Goal: Find specific page/section: Find specific page/section

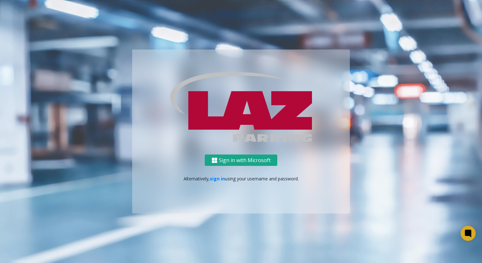
click at [223, 161] on button "Sign in with Microsoft" at bounding box center [241, 161] width 73 height 12
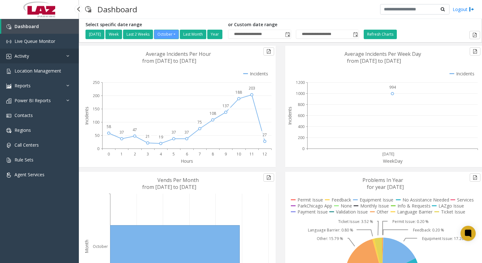
click at [39, 55] on link "Activity" at bounding box center [39, 56] width 79 height 15
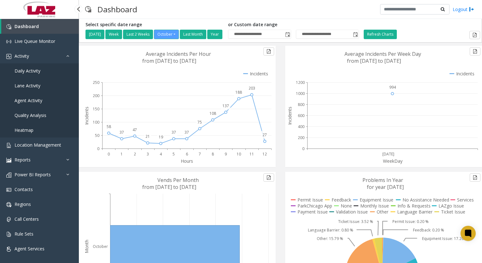
click at [34, 68] on span "Daily Activity" at bounding box center [28, 71] width 26 height 6
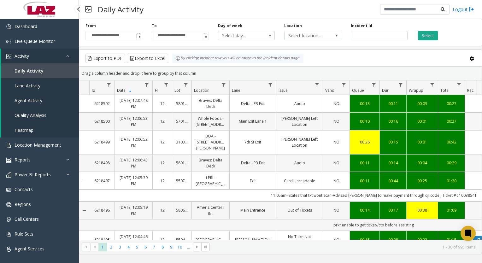
click at [31, 86] on span "Lane Activity" at bounding box center [28, 86] width 26 height 6
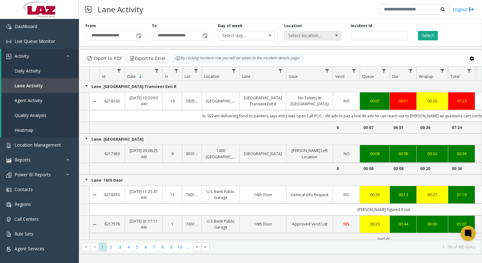
click at [337, 35] on span at bounding box center [336, 35] width 5 height 5
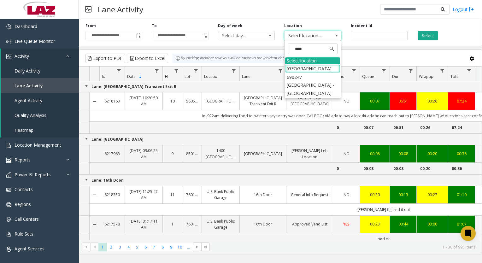
type input "*****"
click at [316, 78] on li "690247 [GEOGRAPHIC_DATA] - [GEOGRAPHIC_DATA]" at bounding box center [312, 85] width 55 height 25
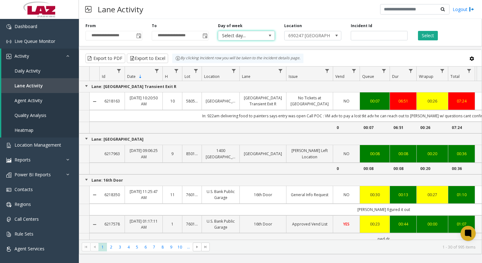
click at [267, 34] on span at bounding box center [269, 35] width 5 height 5
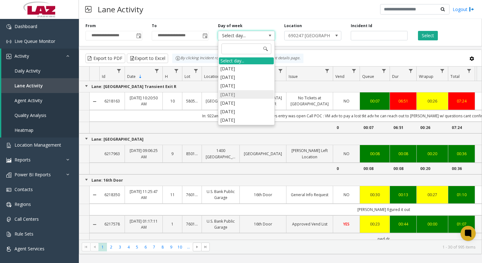
click at [246, 92] on li "[DATE]" at bounding box center [246, 94] width 55 height 9
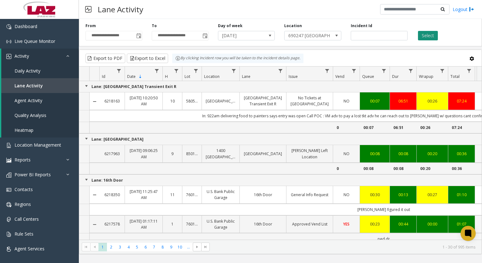
click at [430, 36] on button "Select" at bounding box center [428, 35] width 20 height 9
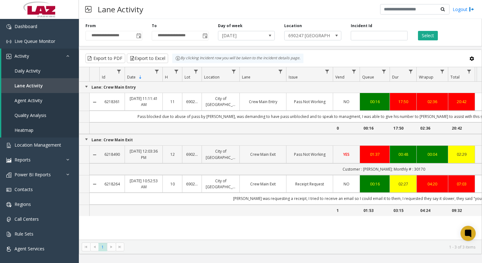
click at [95, 154] on link "Collapse Details" at bounding box center [95, 154] width 10 height 5
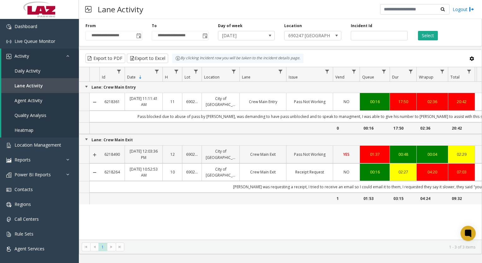
click at [95, 154] on link "Expand Details" at bounding box center [95, 154] width 10 height 5
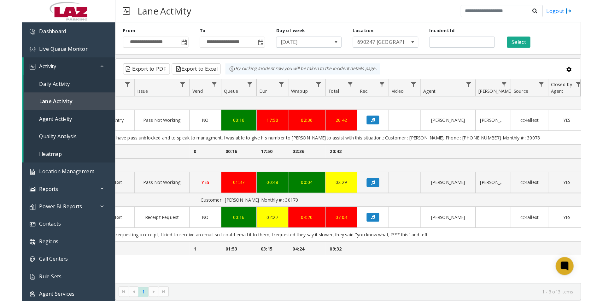
scroll to position [0, 66]
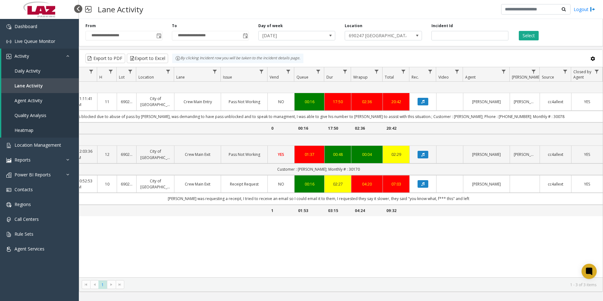
click at [78, 10] on div at bounding box center [78, 9] width 8 height 8
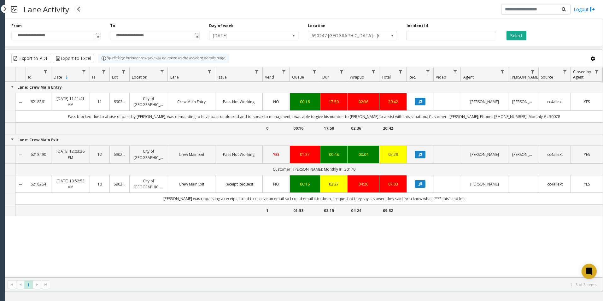
scroll to position [0, 0]
click at [5, 12] on div at bounding box center [5, 9] width 8 height 8
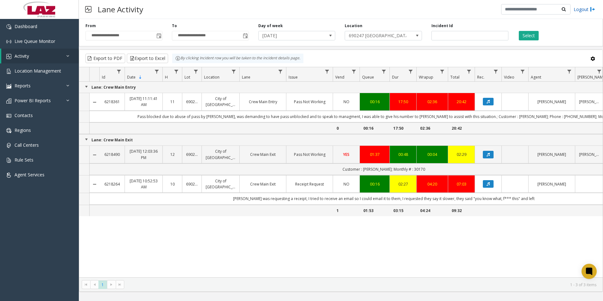
click at [482, 8] on link "Logout" at bounding box center [584, 9] width 21 height 7
